Goal: Find specific page/section: Find specific page/section

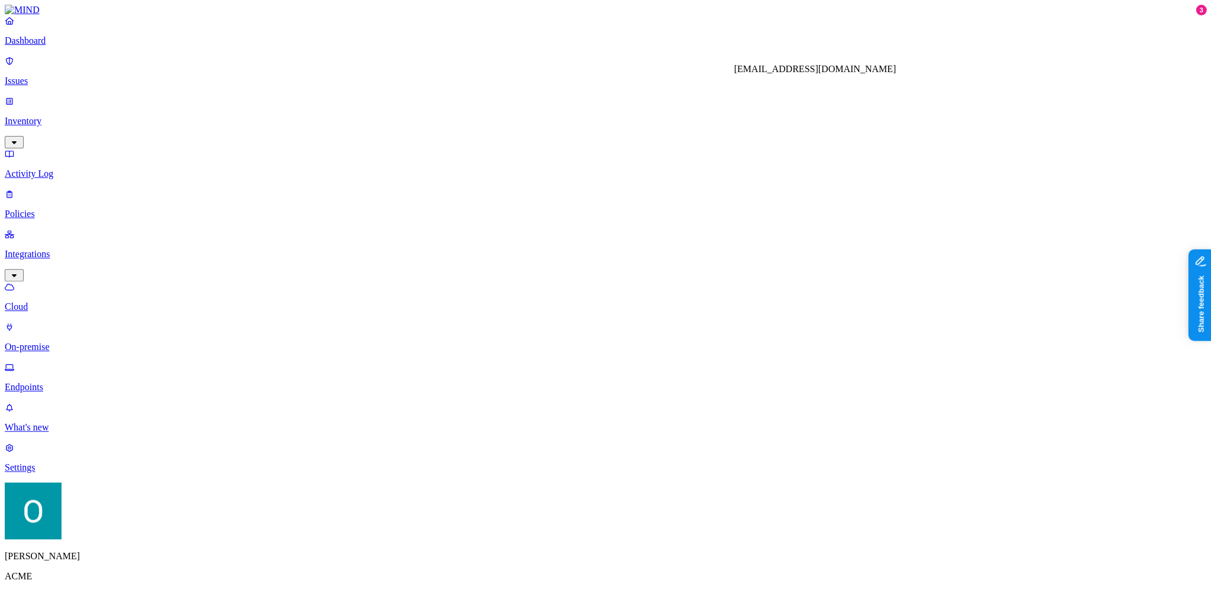
drag, startPoint x: 889, startPoint y: 66, endPoint x: 907, endPoint y: 66, distance: 17.7
drag, startPoint x: 907, startPoint y: 66, endPoint x: 898, endPoint y: 66, distance: 8.3
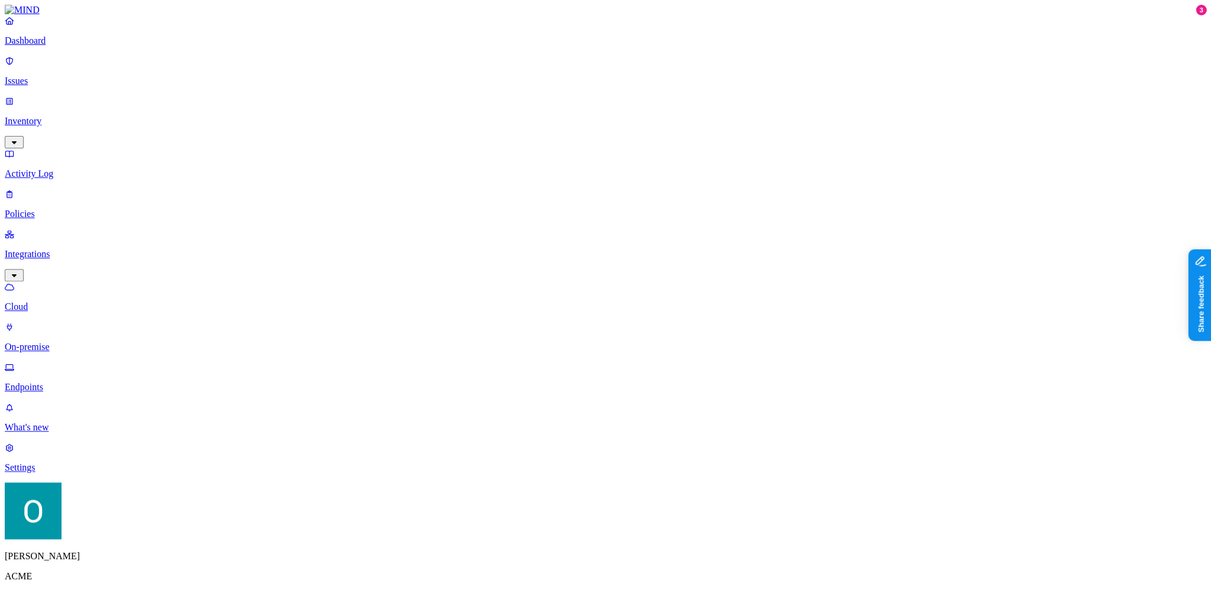
drag, startPoint x: 747, startPoint y: 419, endPoint x: 776, endPoint y: 416, distance: 29.1
drag, startPoint x: 749, startPoint y: 87, endPoint x: 764, endPoint y: 87, distance: 14.8
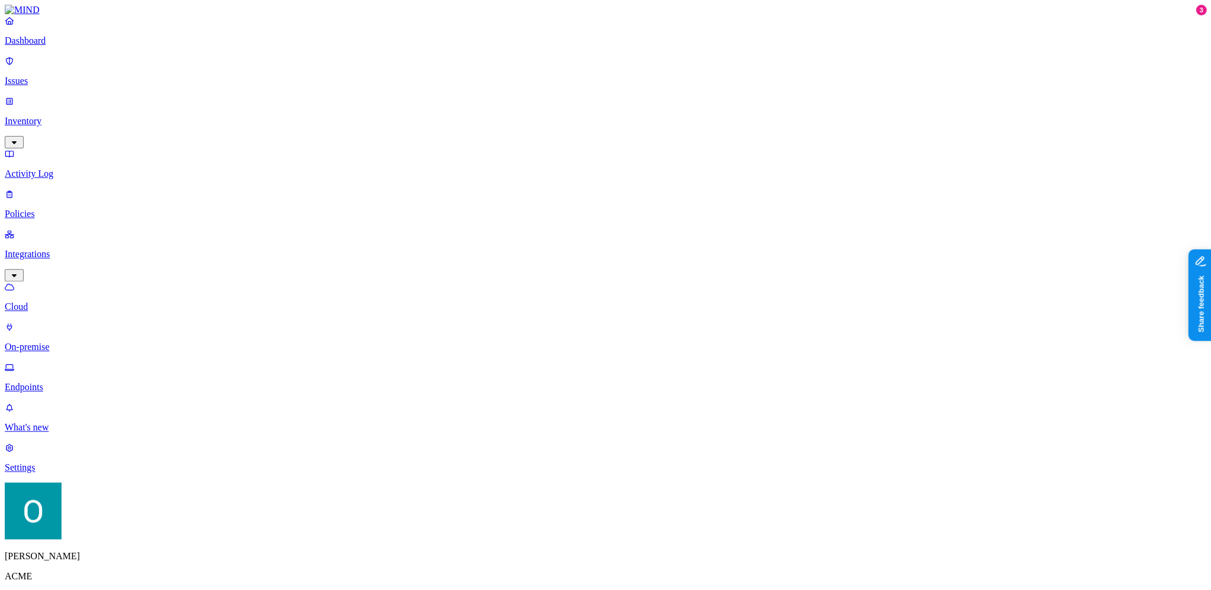
type input "o"
